Goal: Understand process/instructions

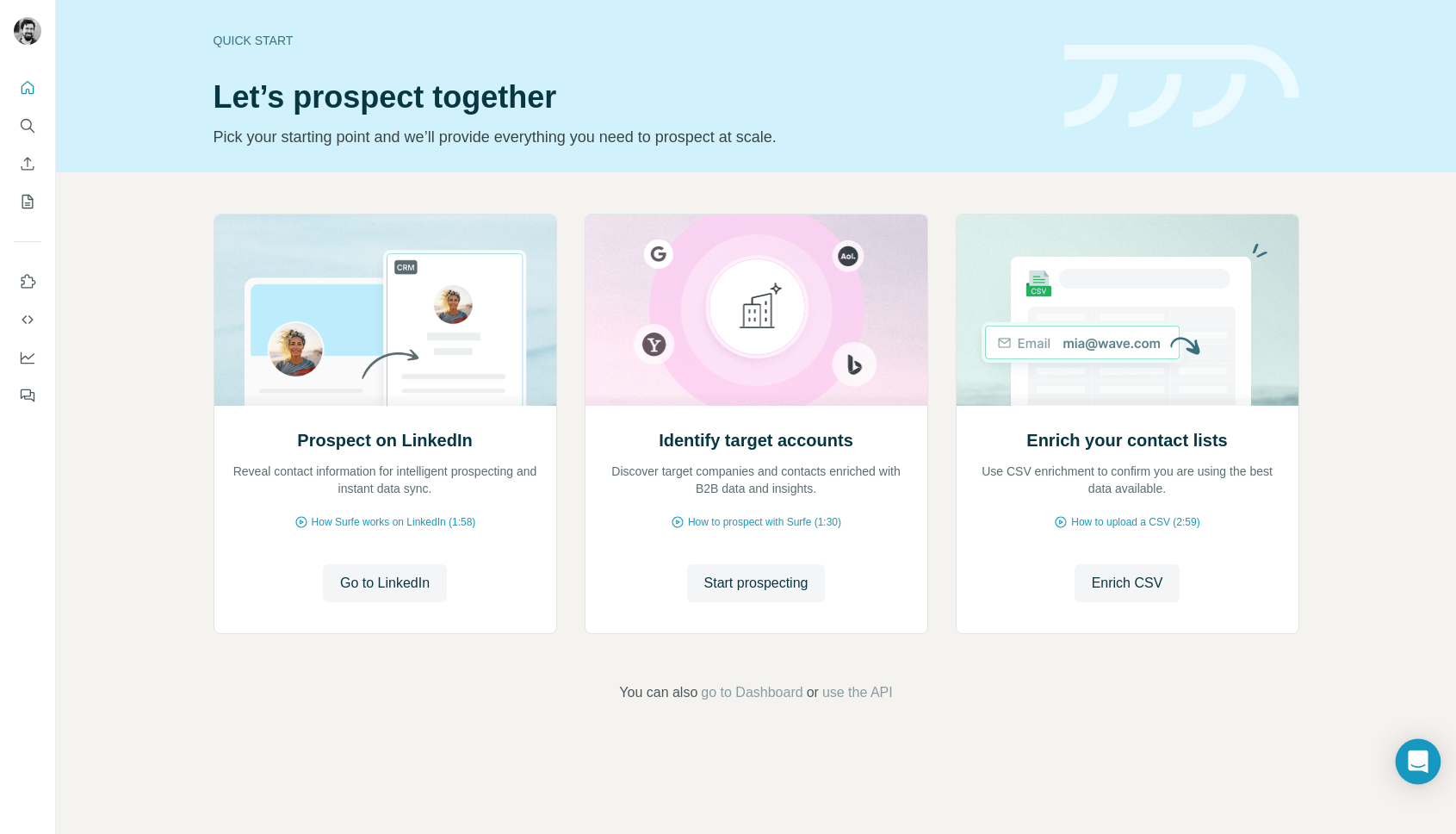
click at [1405, 755] on div "Open Intercom Messenger" at bounding box center [1419, 762] width 46 height 46
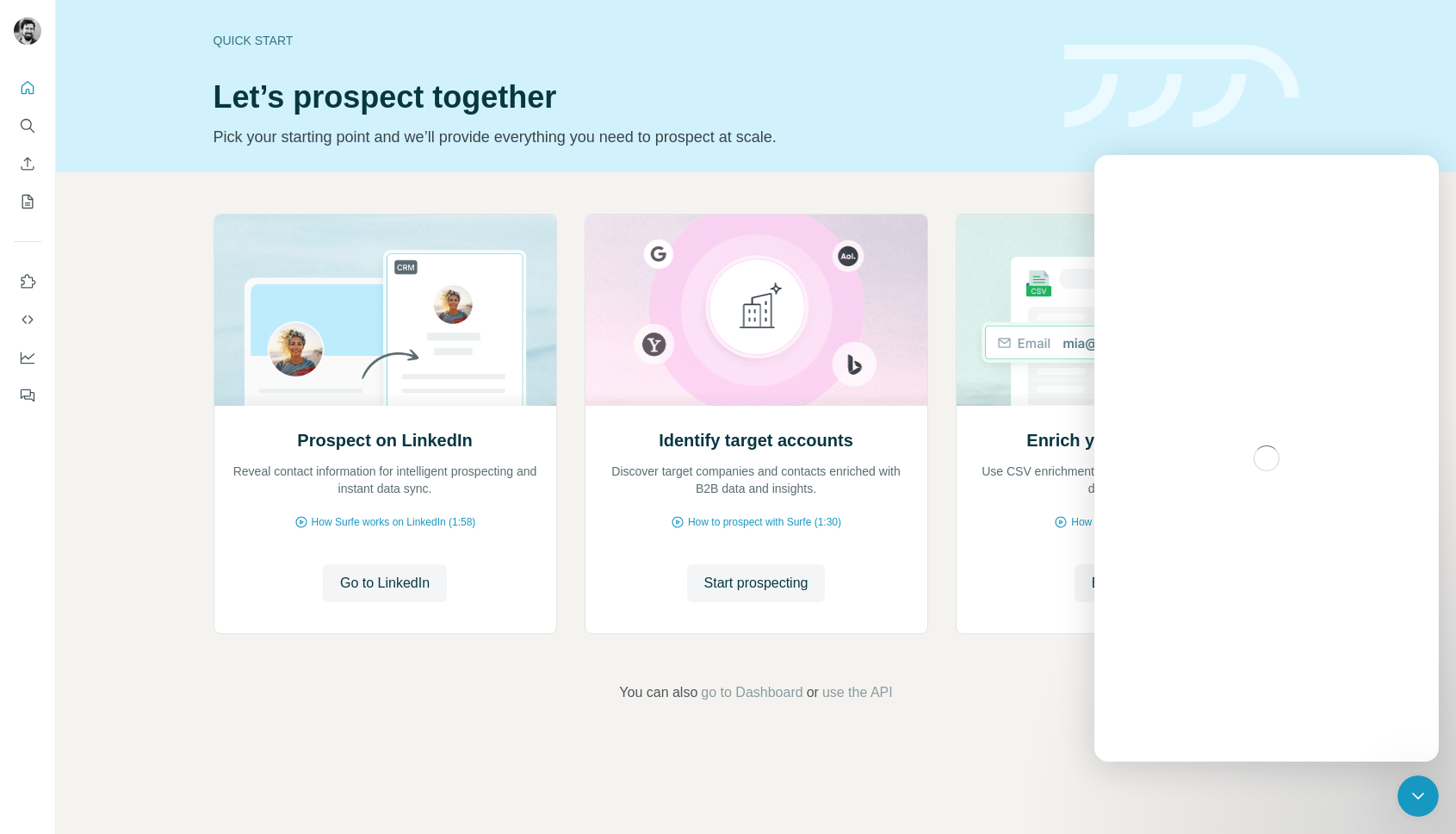
click at [1276, 425] on div "Intercom messenger" at bounding box center [1266, 458] width 345 height 606
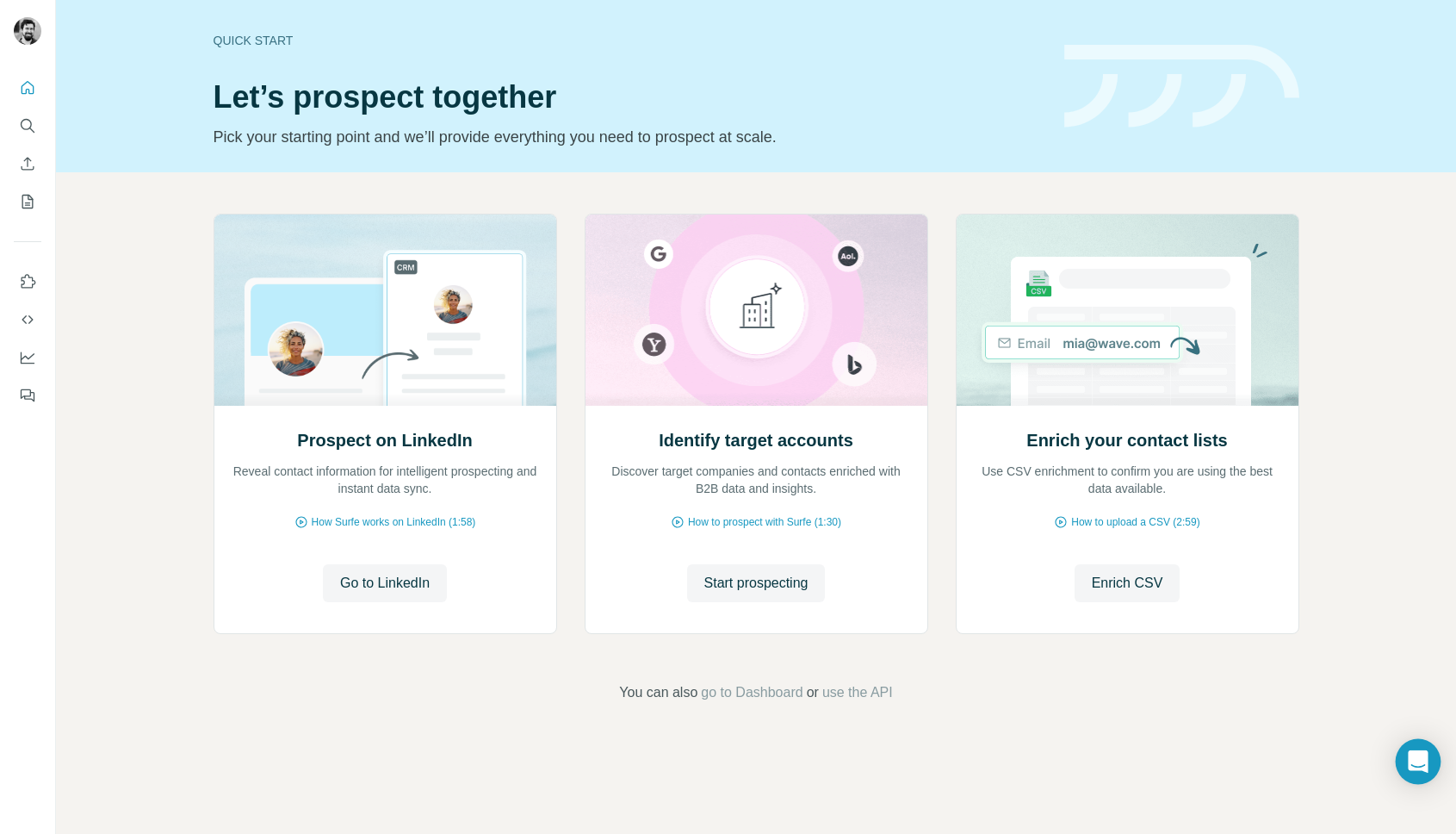
click at [1410, 753] on icon "Open Intercom Messenger" at bounding box center [1418, 760] width 22 height 22
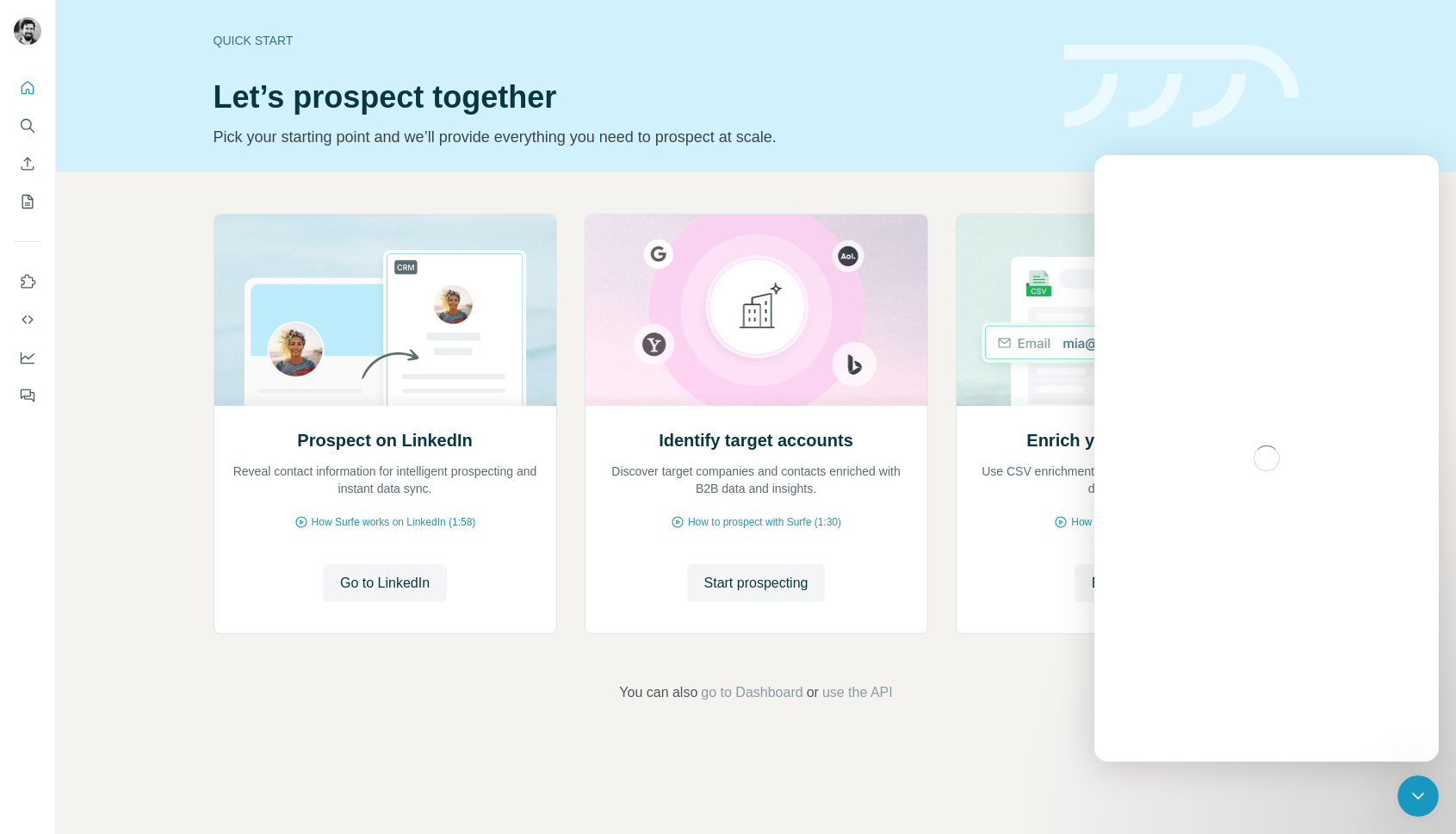
click at [380, 137] on p "Pick your starting point and we’ll provide everything you need to prospect at s…" at bounding box center [628, 136] width 830 height 24
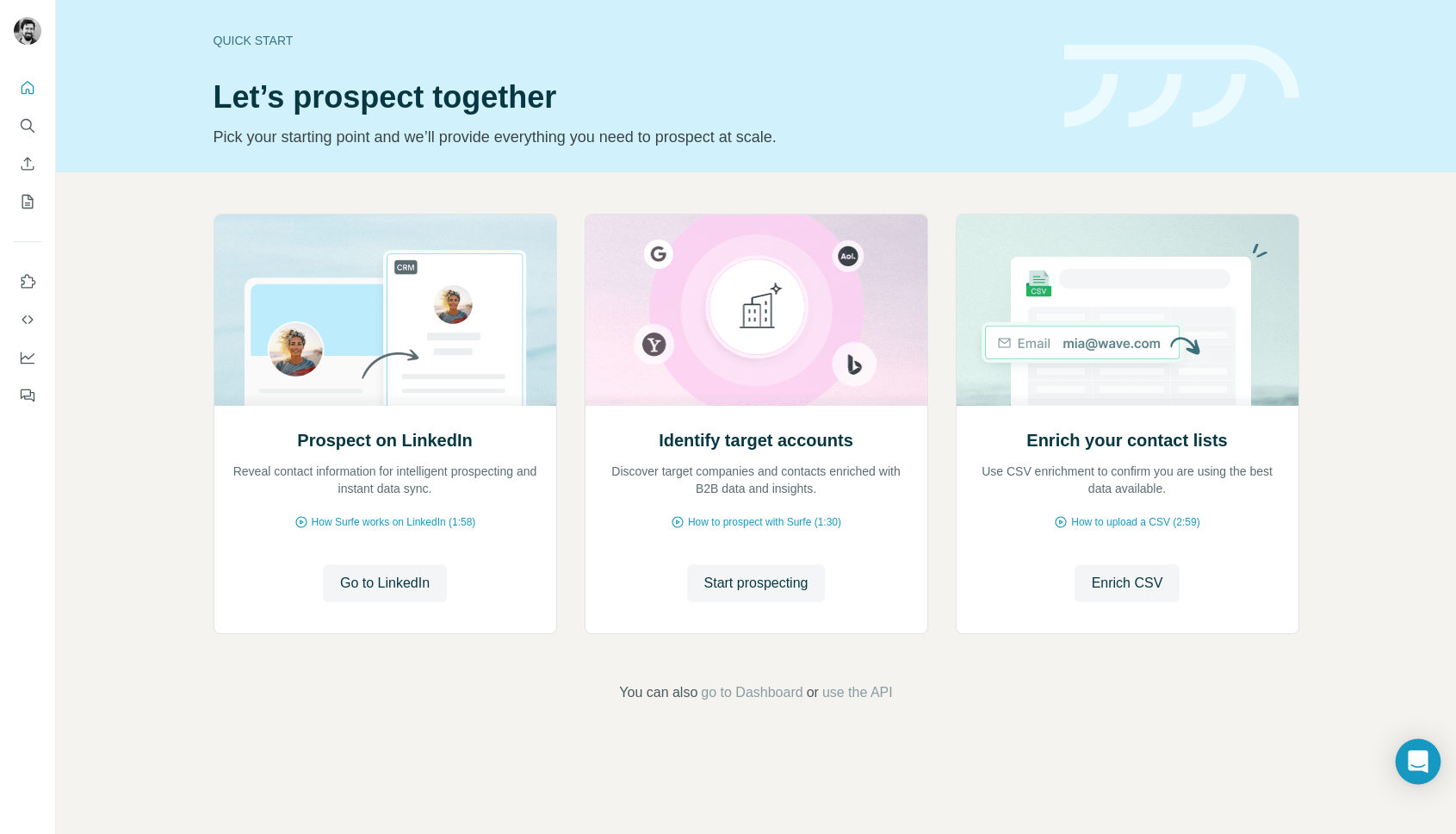
click at [1411, 769] on icon "Open Intercom Messenger" at bounding box center [1418, 760] width 22 height 22
